Goal: Task Accomplishment & Management: Manage account settings

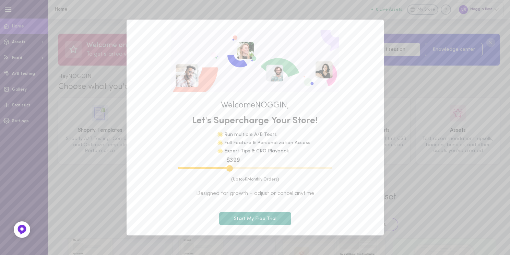
drag, startPoint x: 218, startPoint y: 168, endPoint x: 231, endPoint y: 167, distance: 13.4
click at [231, 167] on input "range" at bounding box center [255, 168] width 154 height 2
type input "3100"
drag, startPoint x: 231, startPoint y: 167, endPoint x: 227, endPoint y: 168, distance: 4.5
click at [227, 168] on input "range" at bounding box center [255, 168] width 154 height 2
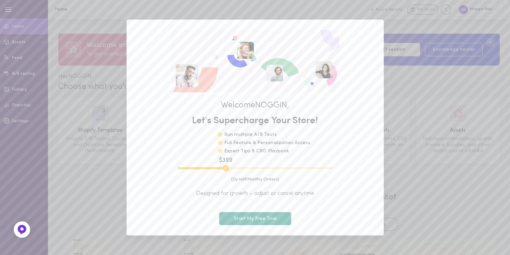
click at [244, 216] on button "Start My Free Trial" at bounding box center [255, 218] width 72 height 13
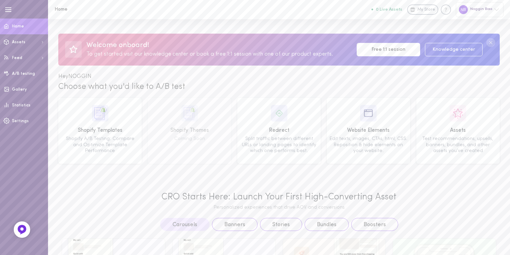
click at [491, 11] on div "Noggin Boss" at bounding box center [480, 9] width 48 height 15
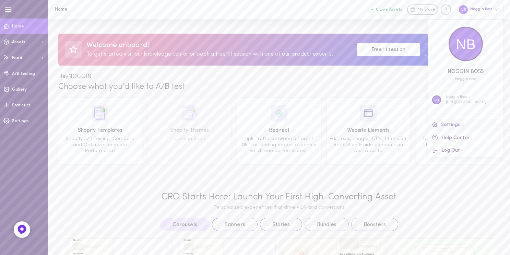
click at [450, 125] on link "Settings" at bounding box center [465, 125] width 75 height 13
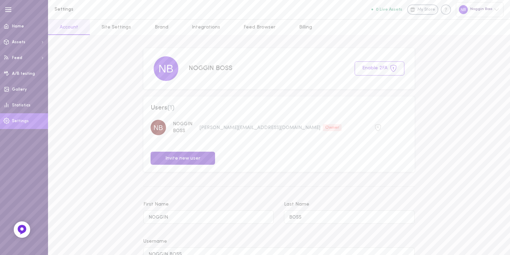
click at [177, 154] on button "Invite new user" at bounding box center [183, 158] width 65 height 13
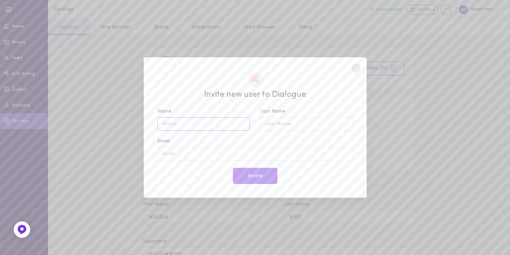
click at [187, 128] on input "Name" at bounding box center [203, 123] width 93 height 13
type input "Terrance"
type input "Murtagh"
paste input "terrence@brandoverture.com"
type input "terrence@brandoverture.com"
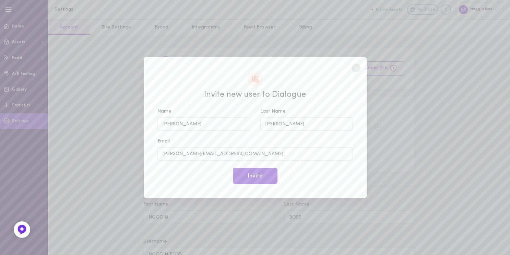
click at [248, 174] on button "Invite" at bounding box center [255, 176] width 45 height 16
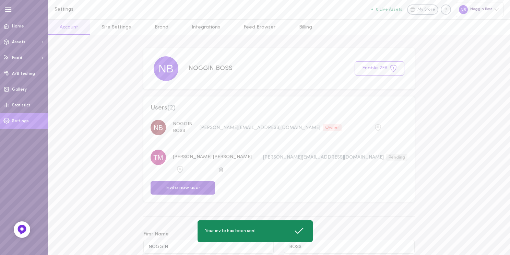
click at [210, 181] on button "Invite new user" at bounding box center [183, 187] width 65 height 13
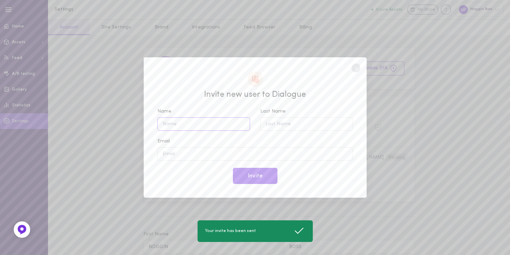
click at [191, 120] on input "Name" at bounding box center [203, 123] width 93 height 13
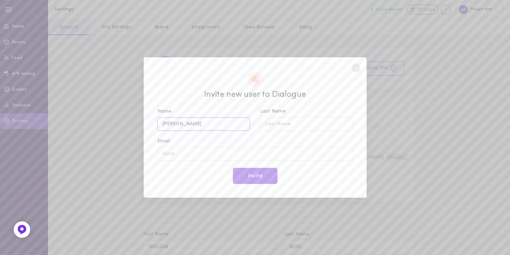
type input "Nick"
type input "Wilson"
type input "nick@nickwilson.photo"
click at [245, 174] on button "Invite" at bounding box center [255, 176] width 45 height 16
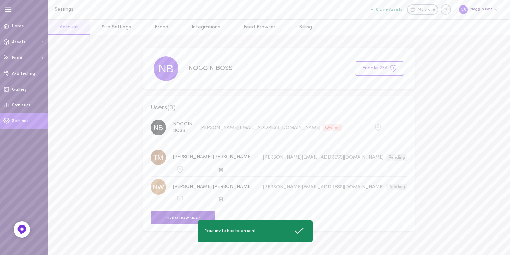
click at [197, 211] on button "Invite new user" at bounding box center [183, 217] width 65 height 13
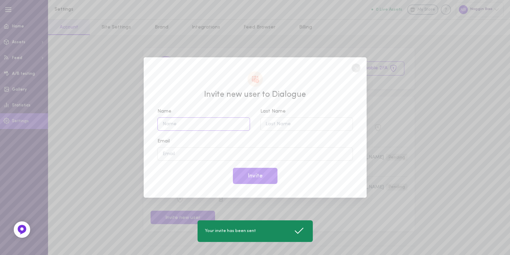
click at [189, 121] on input "Name" at bounding box center [203, 123] width 93 height 13
type input "Fran"
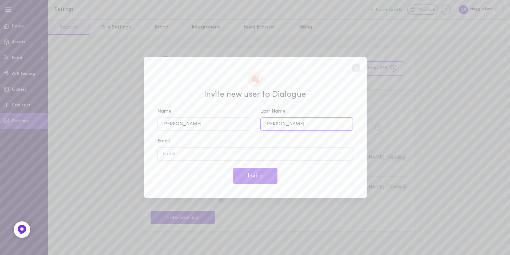
type input "Sacchetta"
type input "fran@nogginboss.com"
click at [252, 175] on button "Invite" at bounding box center [255, 176] width 45 height 16
